Goal: Task Accomplishment & Management: Manage account settings

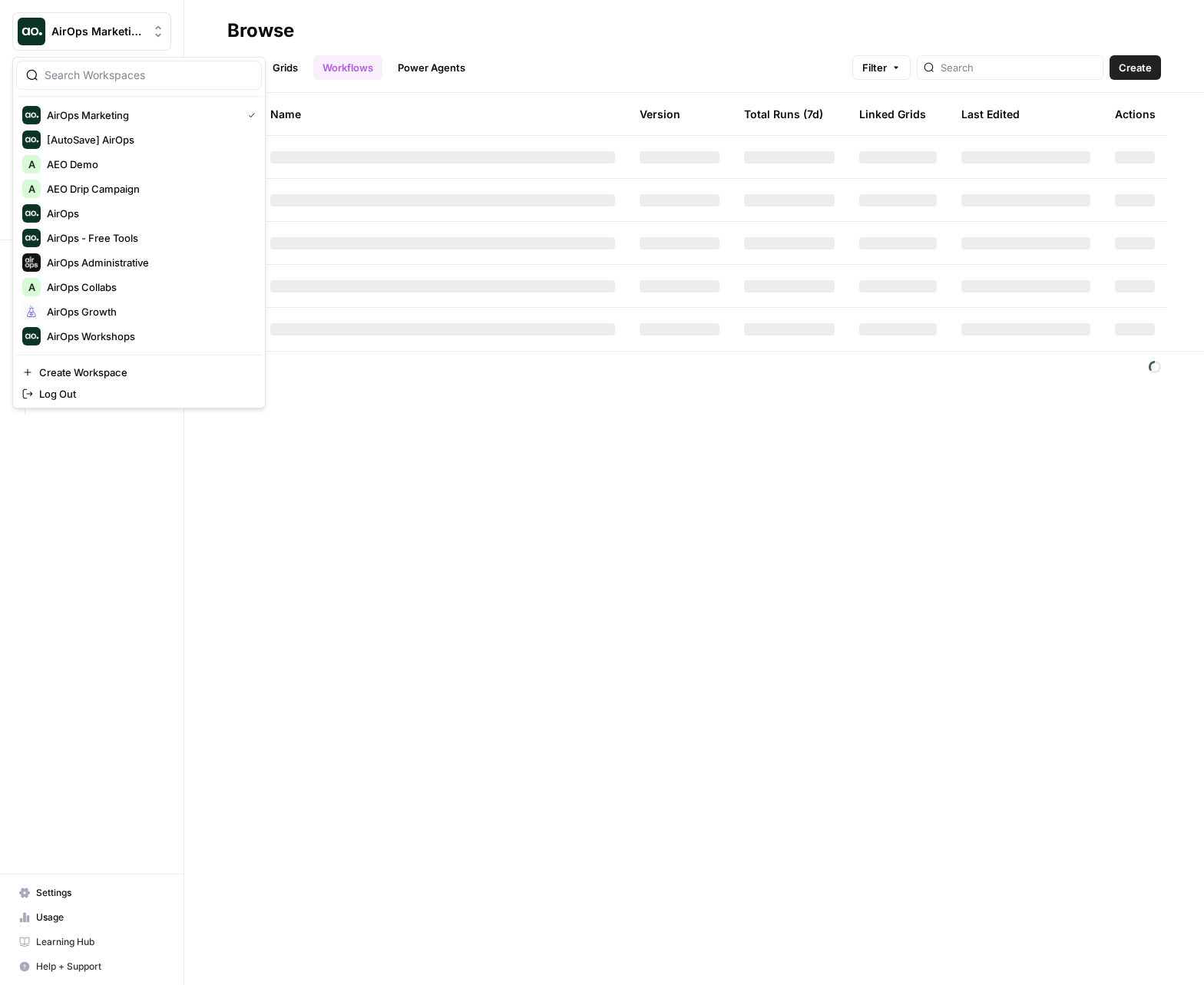
click at [133, 29] on span "AirOps Marketing" at bounding box center [98, 31] width 93 height 15
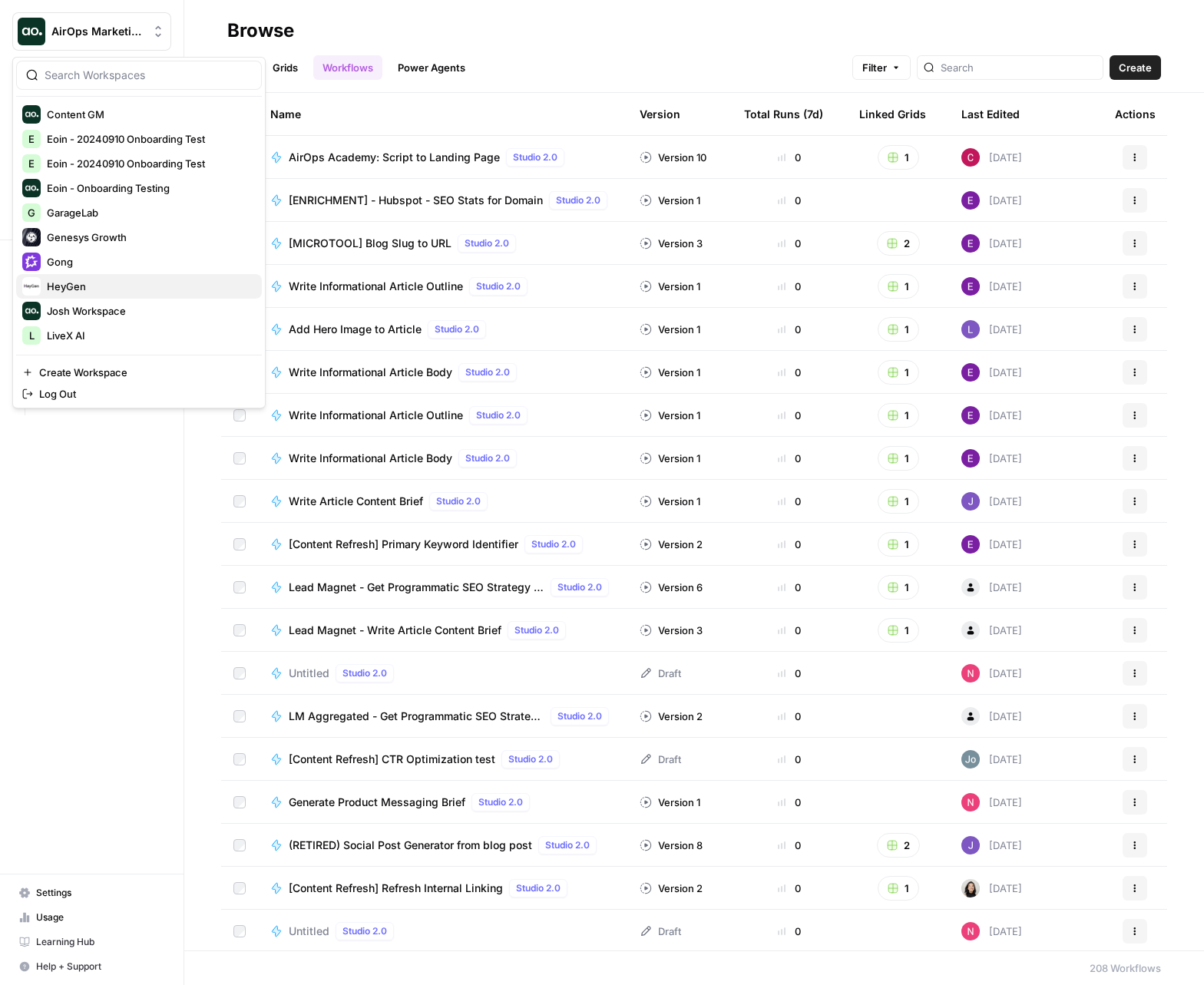
scroll to position [396, 0]
click at [61, 256] on span "Gong" at bounding box center [148, 260] width 202 height 15
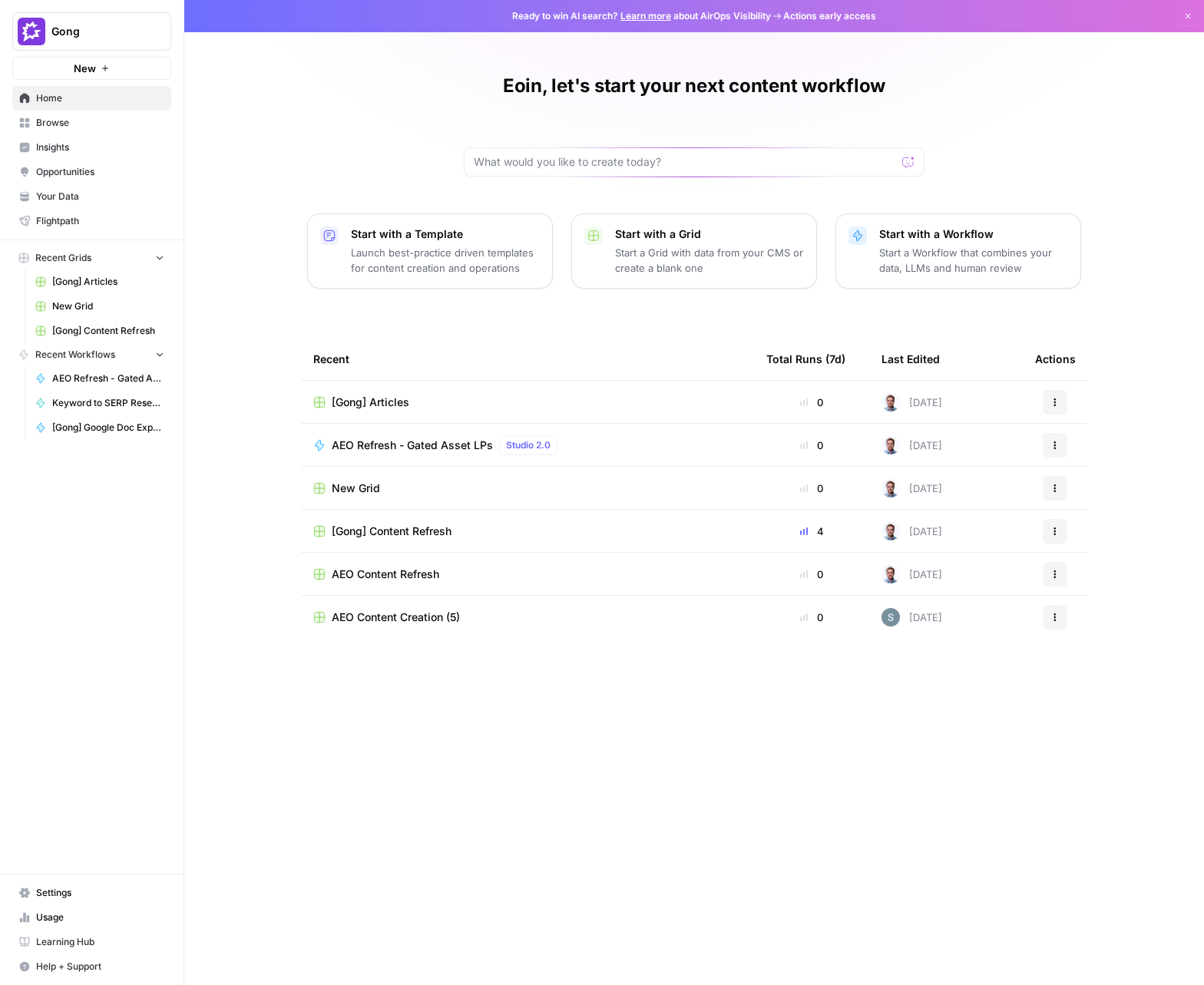
click at [161, 30] on icon "Workspace: Gong" at bounding box center [158, 31] width 15 height 15
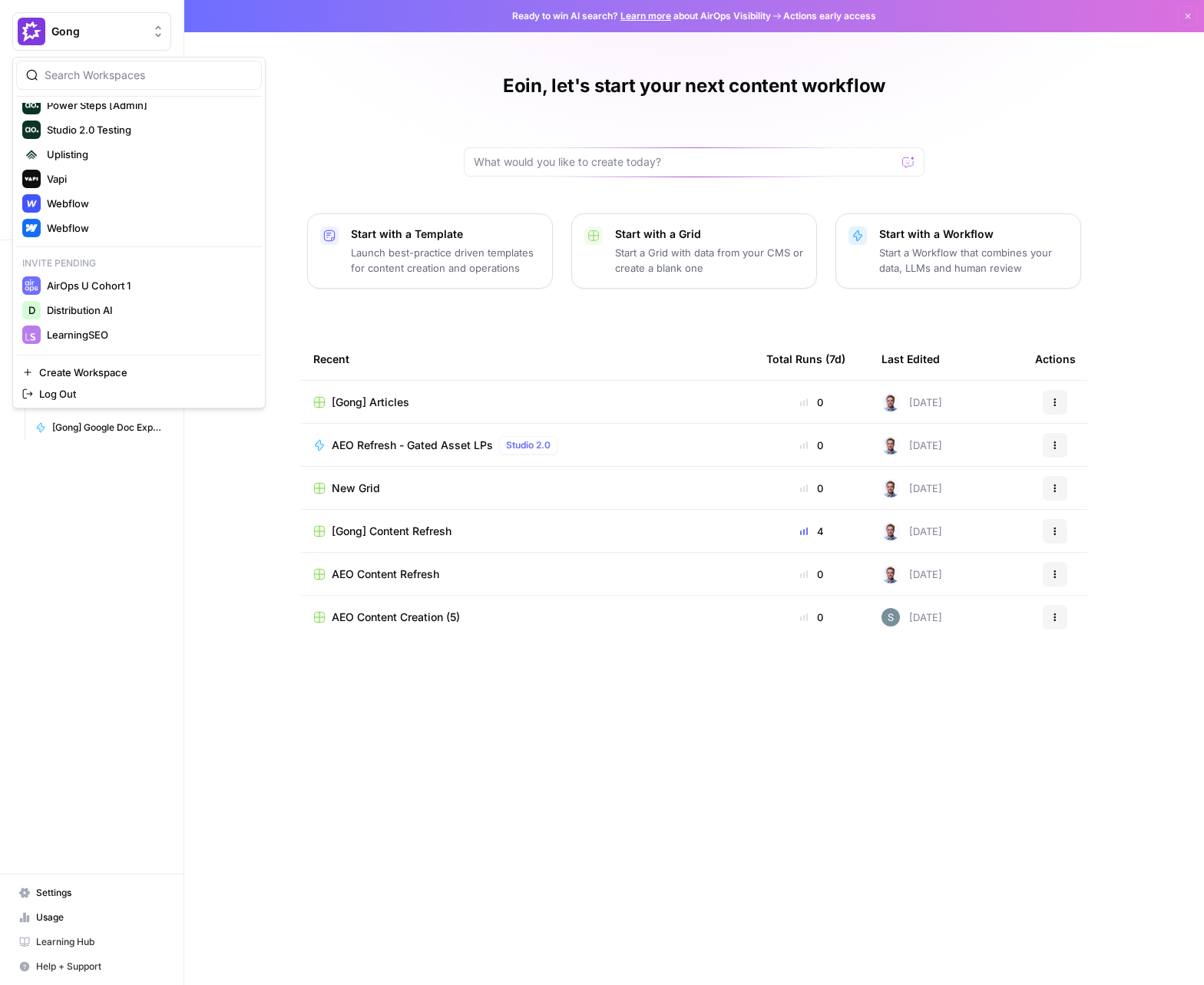
scroll to position [854, 0]
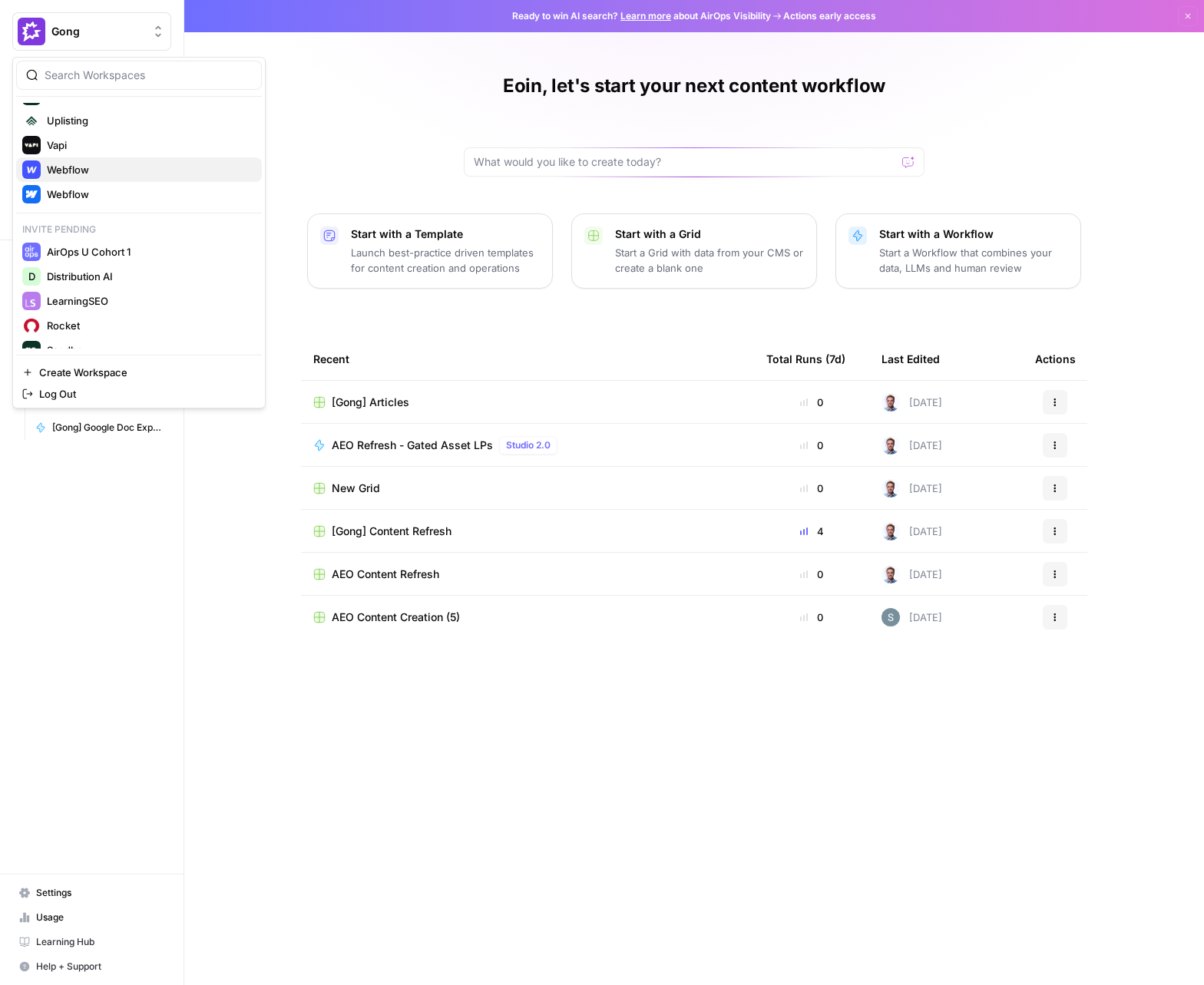
click at [95, 174] on span "Webflow" at bounding box center [148, 170] width 202 height 15
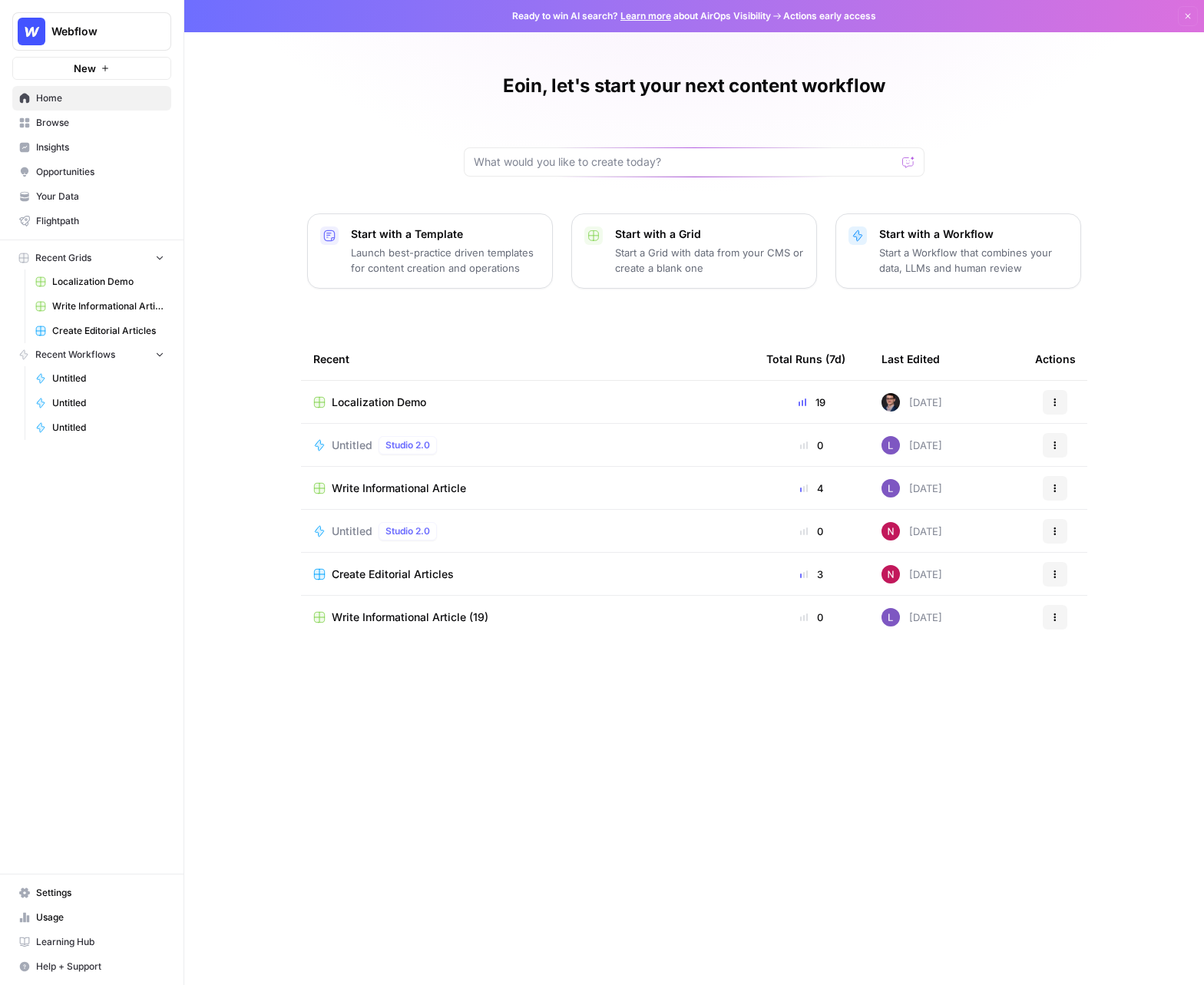
click at [70, 151] on span "Insights" at bounding box center [100, 148] width 128 height 13
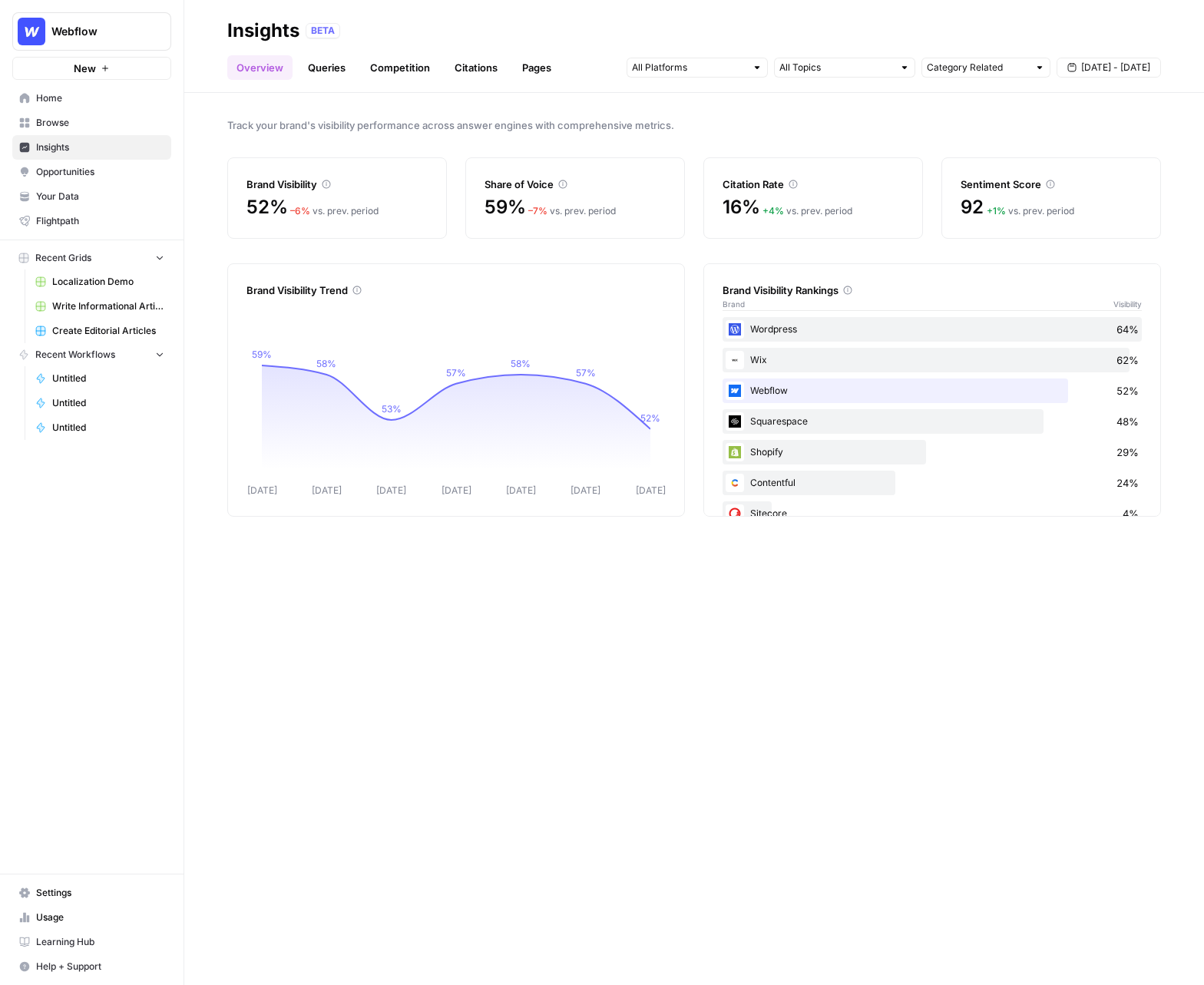
click at [57, 891] on span "Settings" at bounding box center [100, 893] width 128 height 13
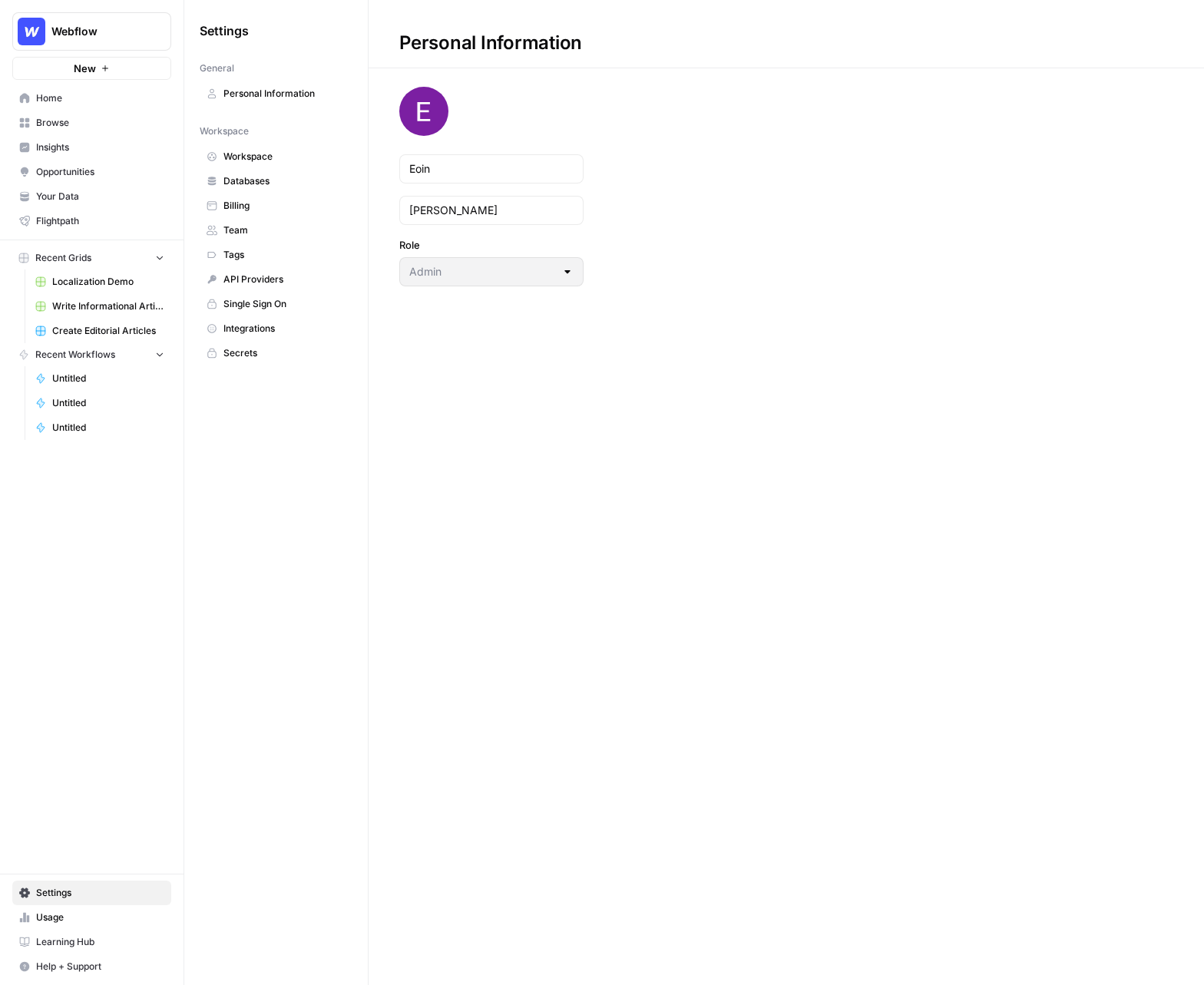
click at [254, 234] on span "Team" at bounding box center [284, 230] width 122 height 13
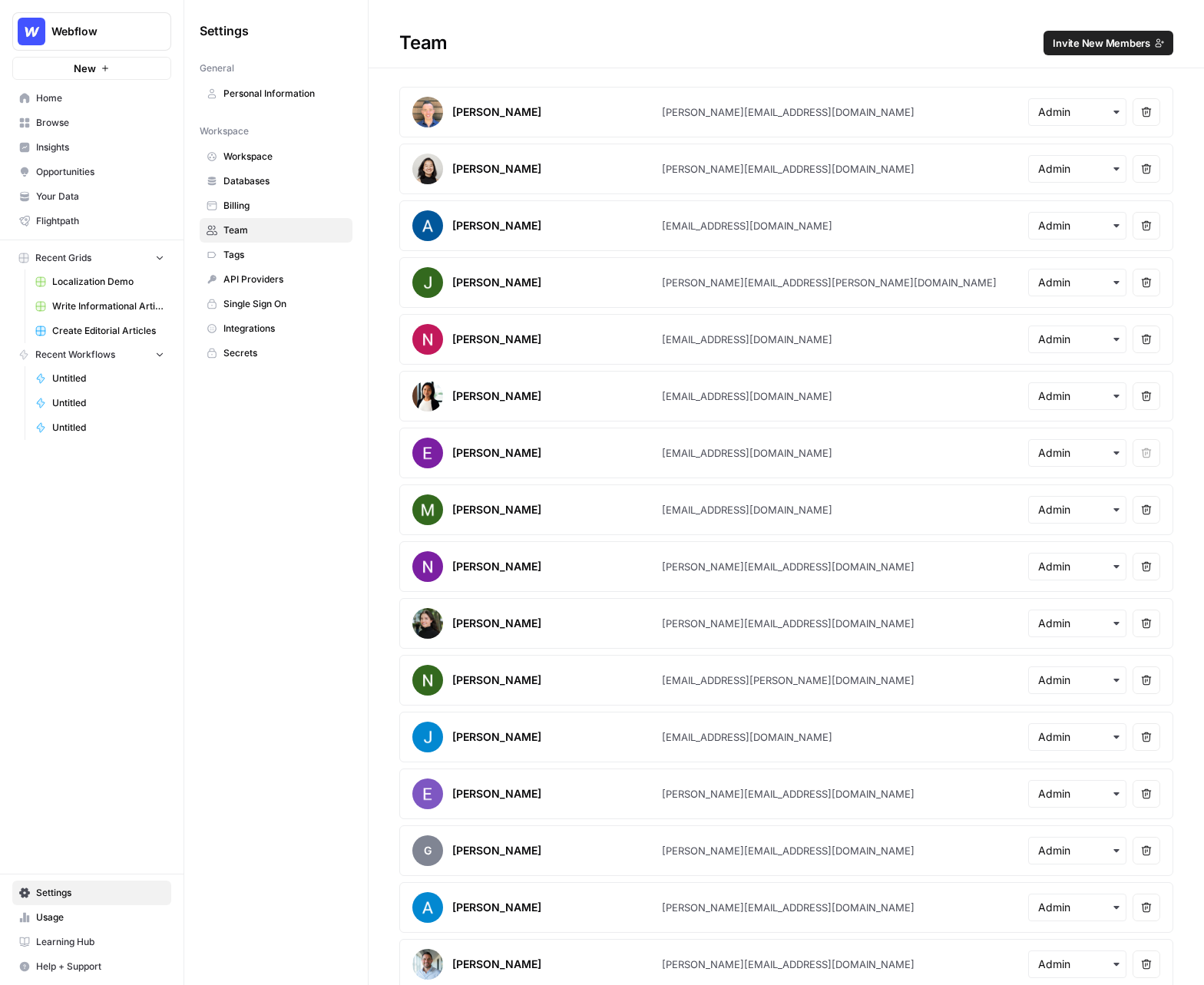
click at [1081, 51] on button "Invite New Members" at bounding box center [1108, 42] width 130 height 24
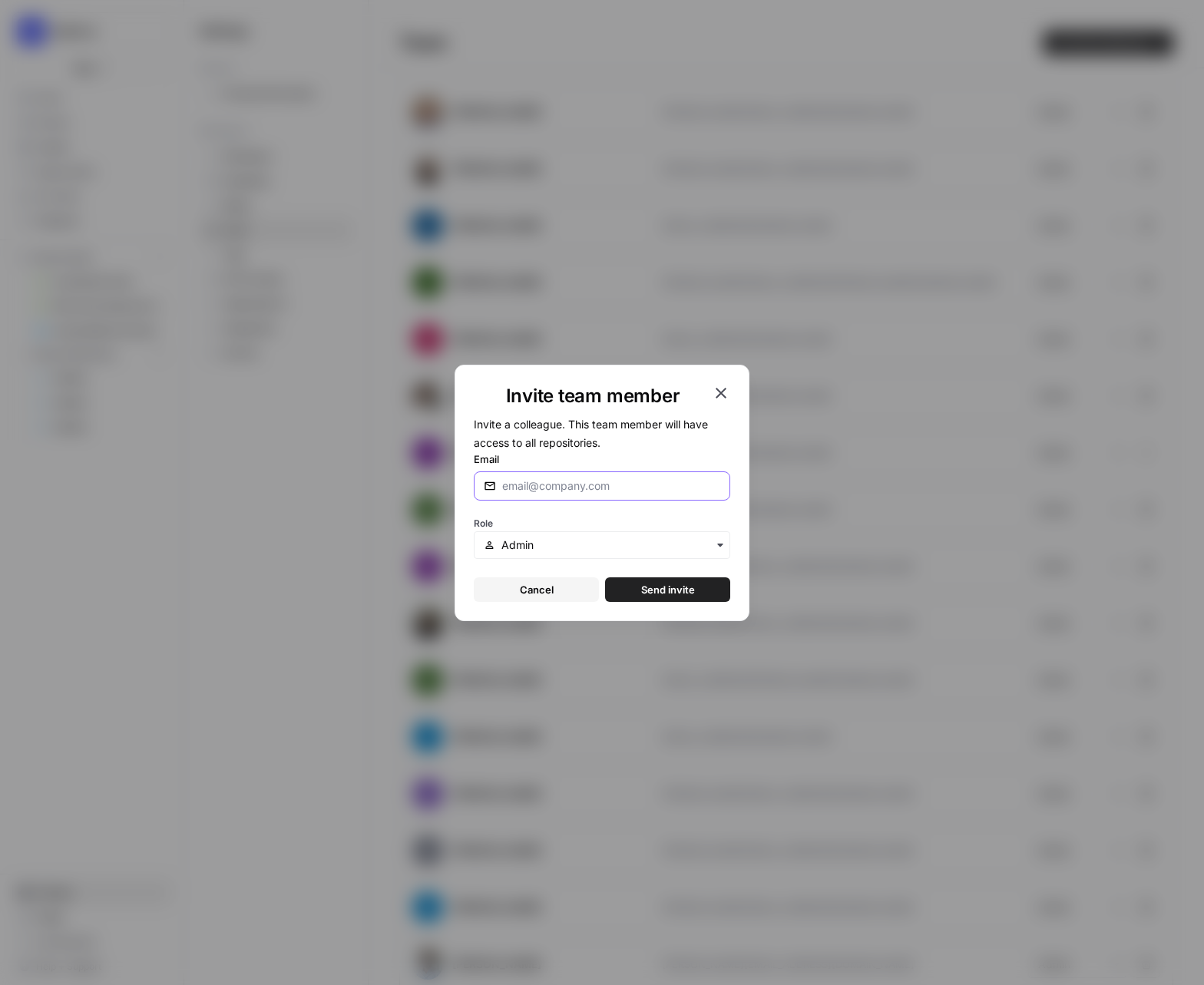
click at [538, 486] on input "Email" at bounding box center [610, 486] width 218 height 15
paste input "[EMAIL_ADDRESS][DOMAIN_NAME]"
type input "[EMAIL_ADDRESS][DOMAIN_NAME]"
click at [591, 551] on input "text" at bounding box center [611, 545] width 219 height 15
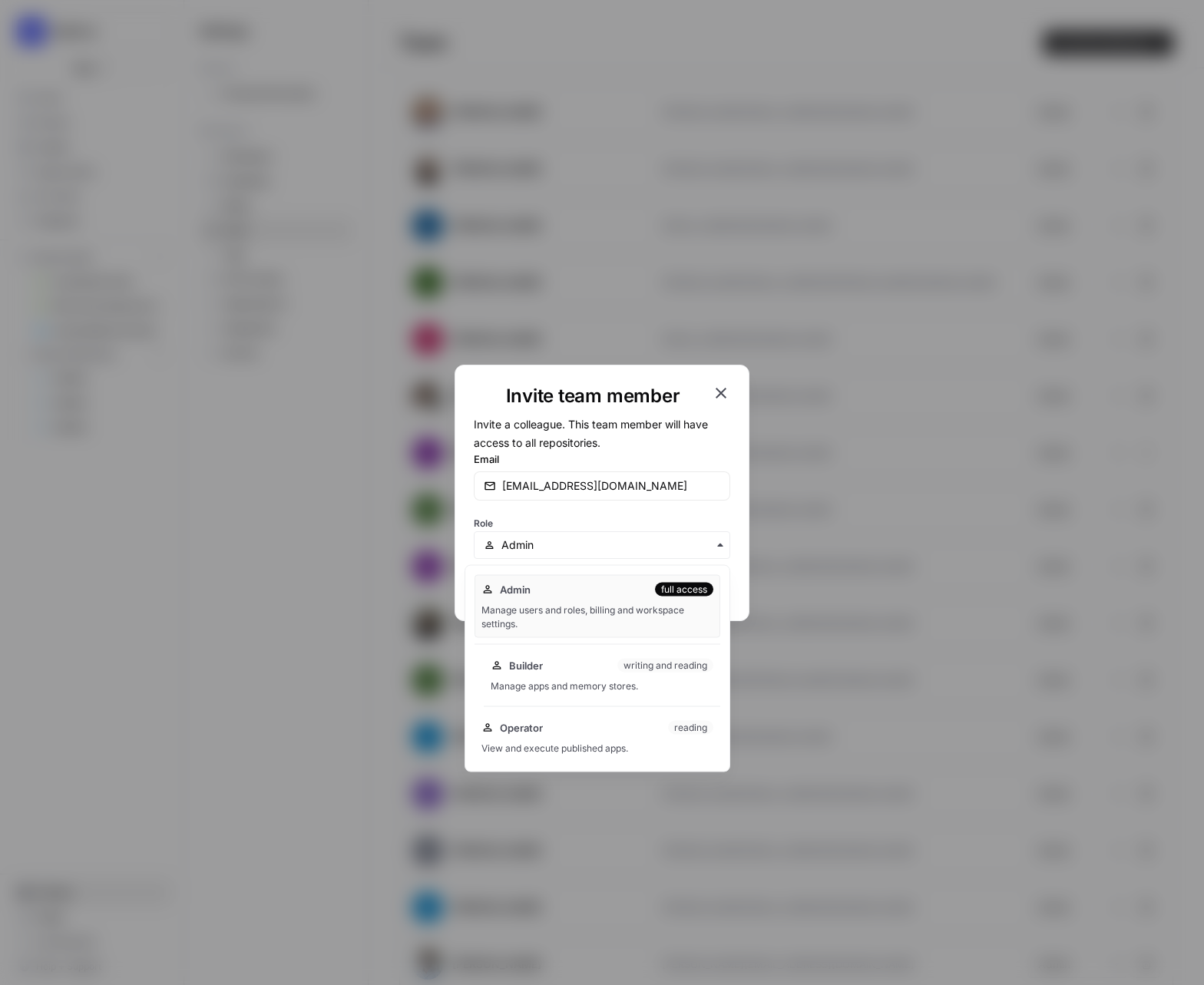
click at [551, 689] on div "Manage apps and memory stores." at bounding box center [602, 686] width 223 height 13
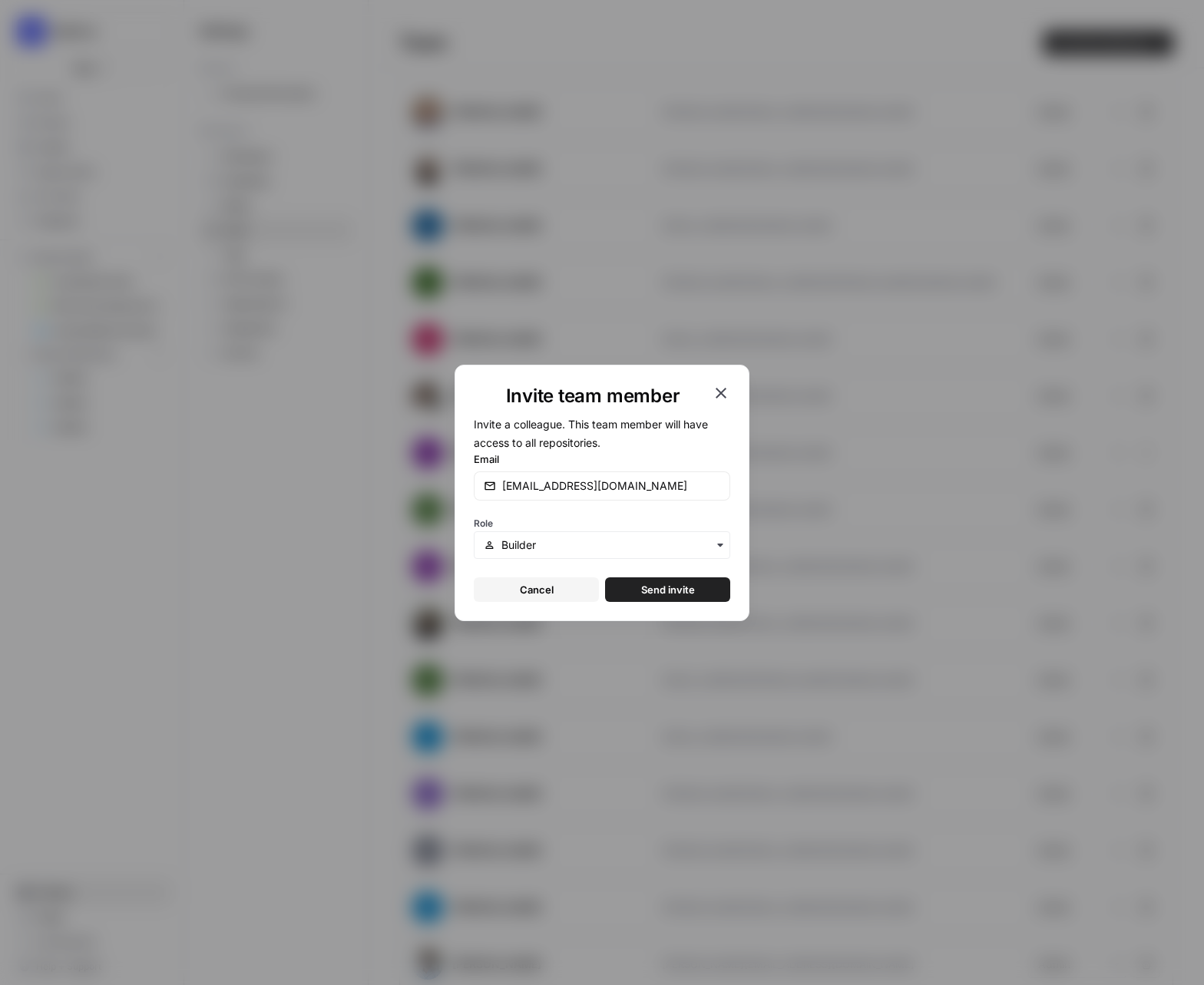
click at [676, 584] on span "Send invite" at bounding box center [668, 589] width 54 height 15
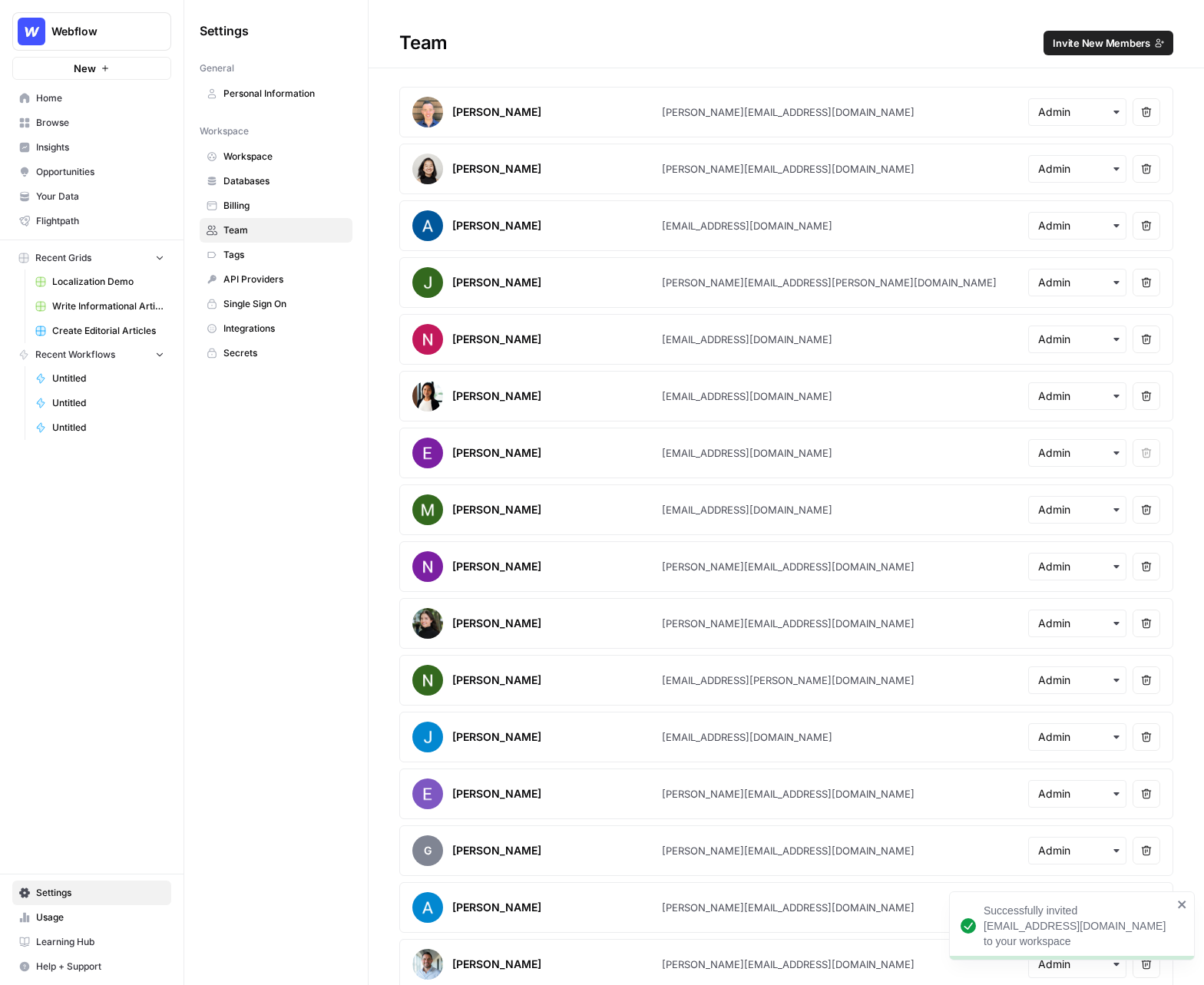
click at [40, 95] on span "Home" at bounding box center [100, 98] width 128 height 13
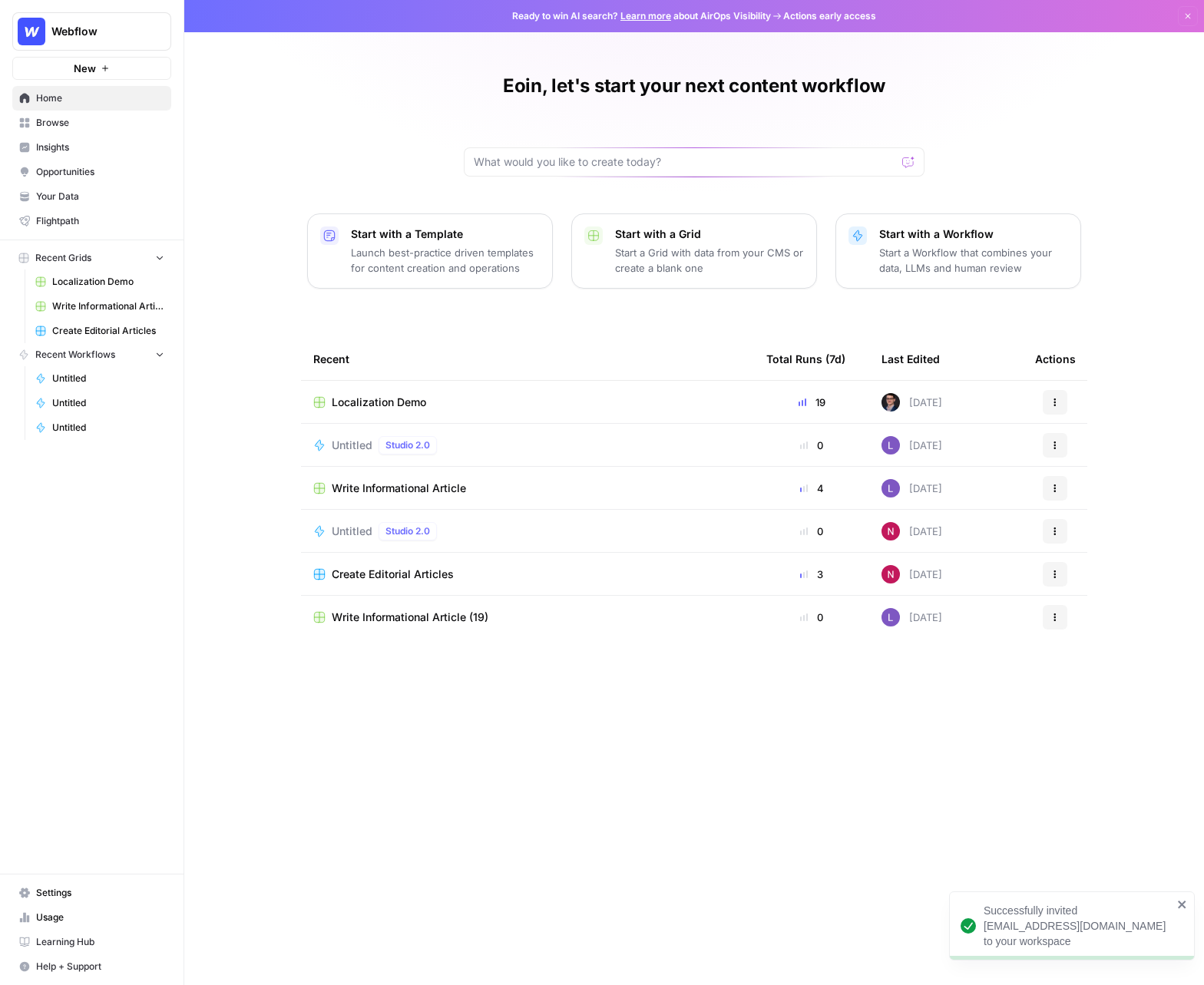
click at [68, 121] on span "Browse" at bounding box center [100, 122] width 128 height 13
